Goal: Transaction & Acquisition: Purchase product/service

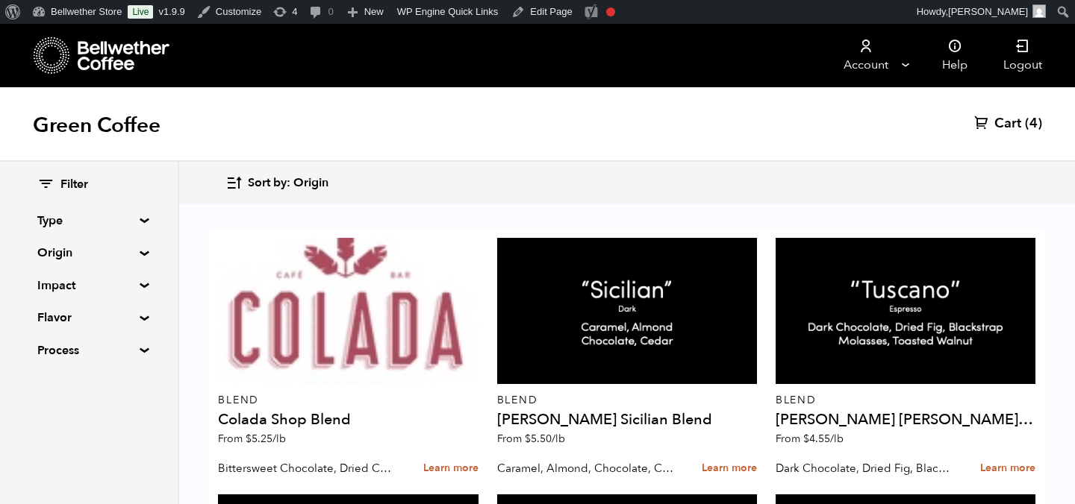
scroll to position [390, 0]
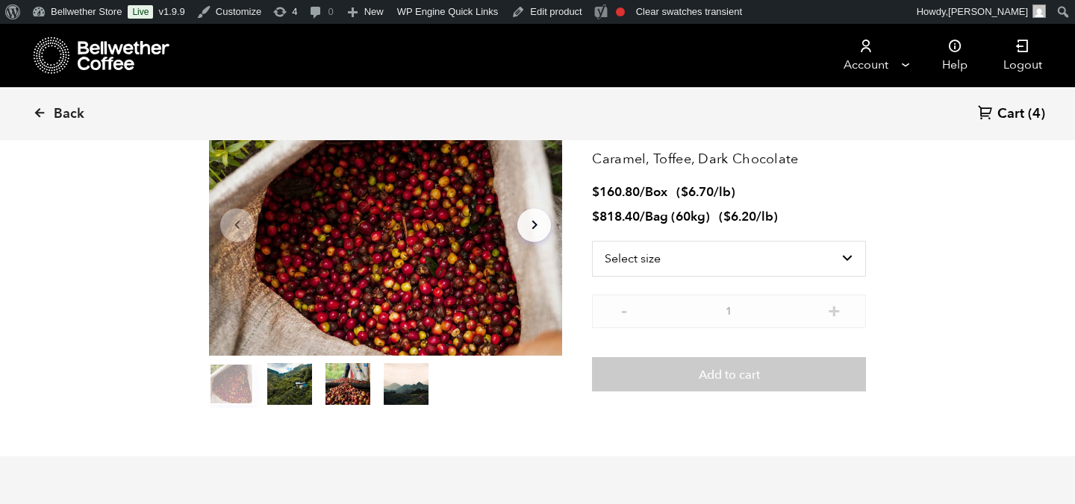
scroll to position [649, 639]
click at [830, 262] on select "Select size Bag (60kg) (132 lbs) Box (24 lbs)" at bounding box center [729, 259] width 274 height 36
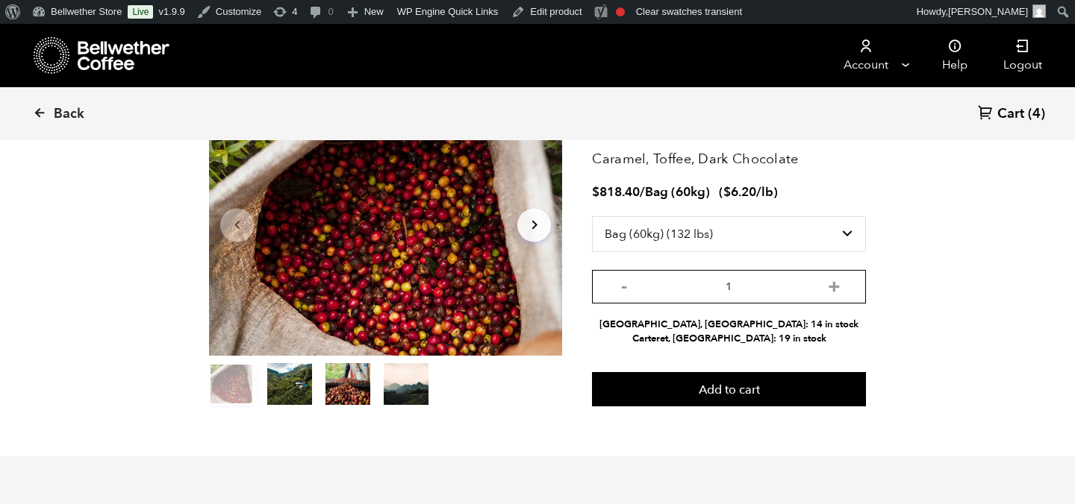
click at [788, 290] on input "1" at bounding box center [729, 287] width 274 height 34
click at [797, 242] on select "Select size Bag (60kg) (132 lbs) Box (24 lbs)" at bounding box center [729, 234] width 274 height 36
select select "box"
